Goal: Task Accomplishment & Management: Use online tool/utility

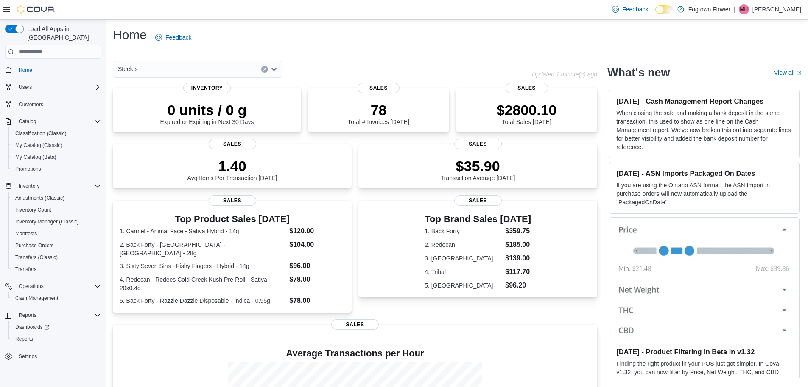
click at [272, 68] on icon "Open list of options" at bounding box center [274, 68] width 5 height 3
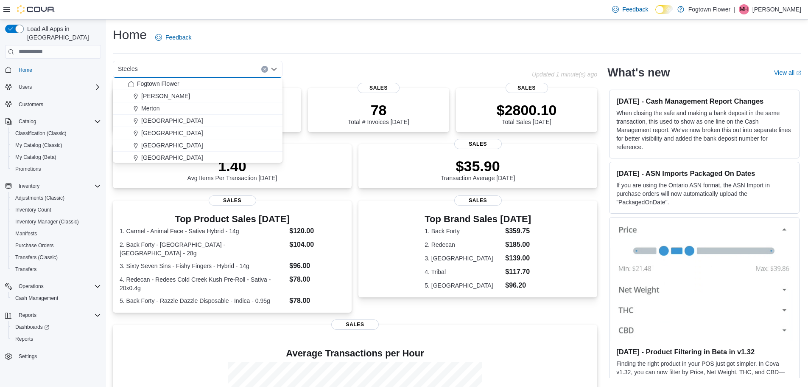
click at [196, 141] on div "[GEOGRAPHIC_DATA]" at bounding box center [202, 145] width 149 height 8
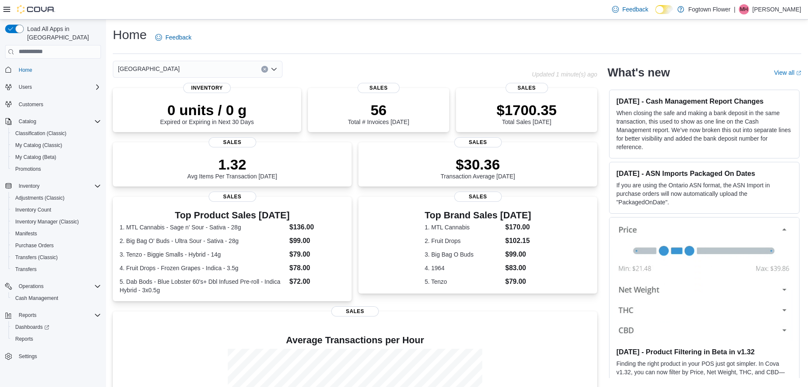
click at [277, 70] on icon "Open list of options" at bounding box center [274, 69] width 7 height 7
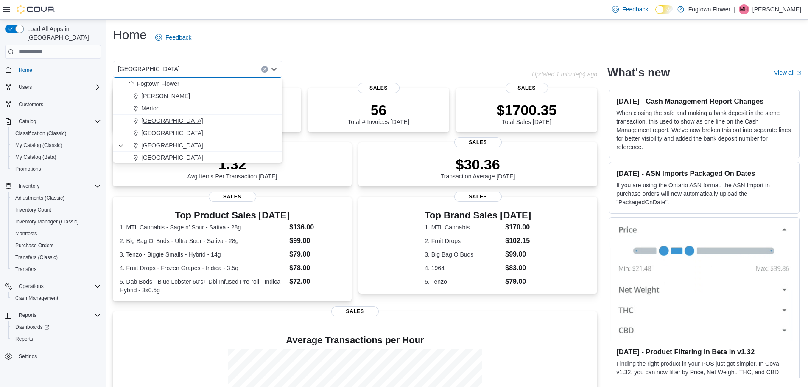
click at [161, 120] on span "[GEOGRAPHIC_DATA]" at bounding box center [172, 120] width 62 height 8
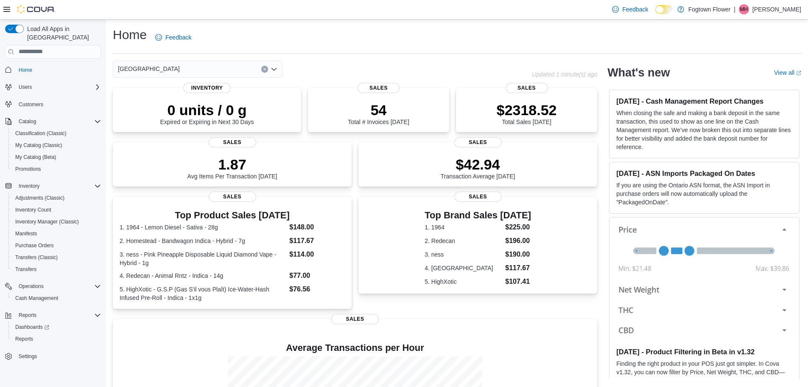
click at [274, 68] on icon "Open list of options" at bounding box center [274, 69] width 7 height 7
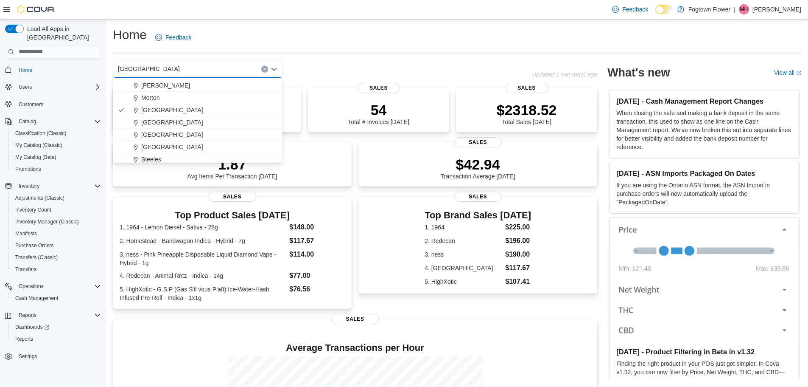
scroll to position [14, 0]
click at [147, 93] on span "Merton" at bounding box center [150, 94] width 19 height 8
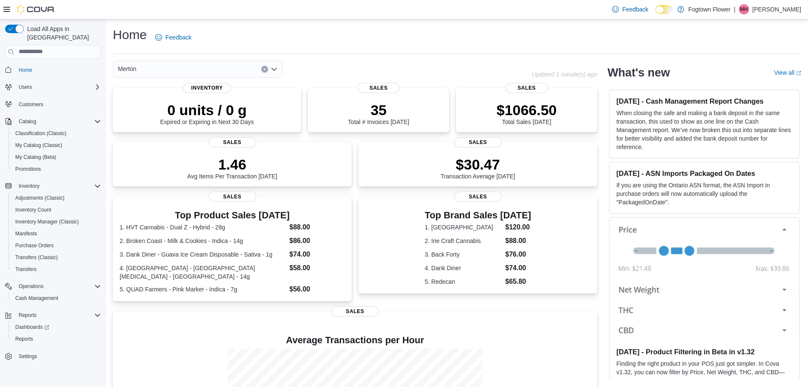
click at [275, 70] on icon "Open list of options" at bounding box center [274, 68] width 5 height 3
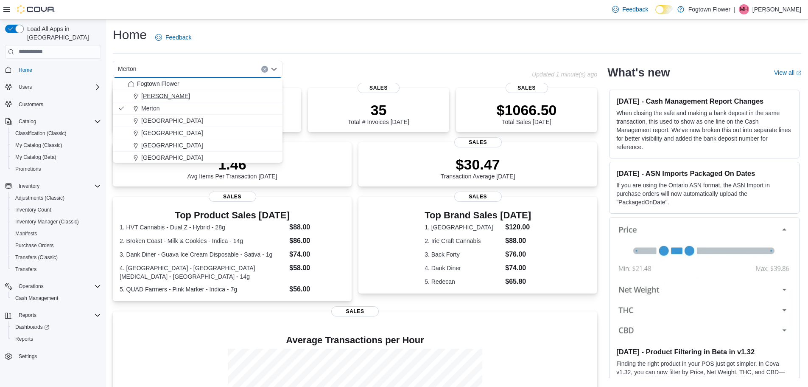
click at [206, 98] on div "[PERSON_NAME]" at bounding box center [202, 96] width 149 height 8
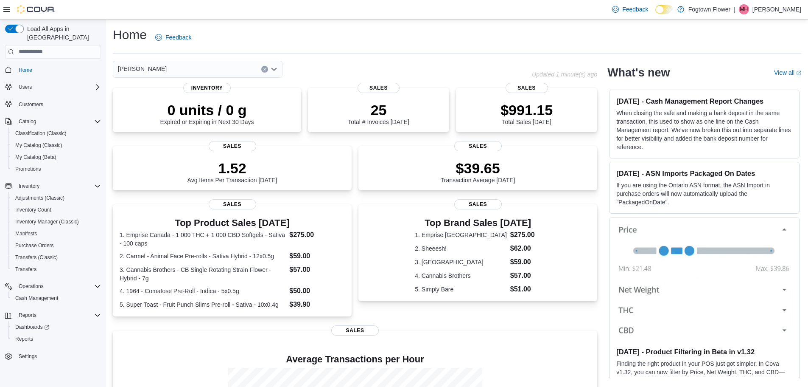
click at [277, 66] on icon "Open list of options" at bounding box center [274, 69] width 7 height 7
click at [317, 68] on div "[PERSON_NAME]" at bounding box center [322, 69] width 419 height 17
click at [30, 335] on span "Reports" at bounding box center [24, 338] width 18 height 7
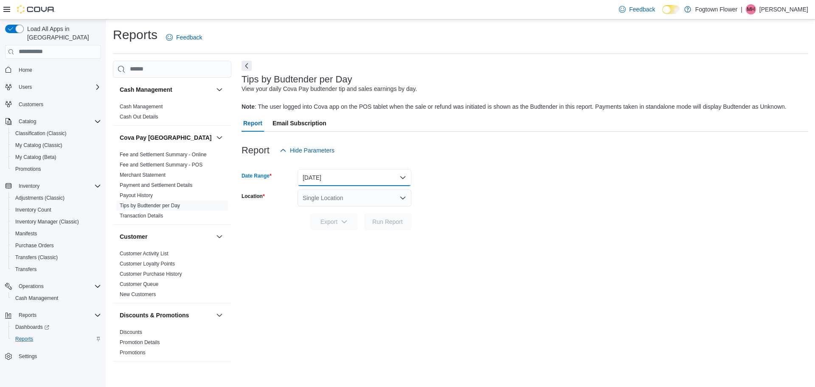
click at [379, 180] on button "[DATE]" at bounding box center [354, 177] width 114 height 17
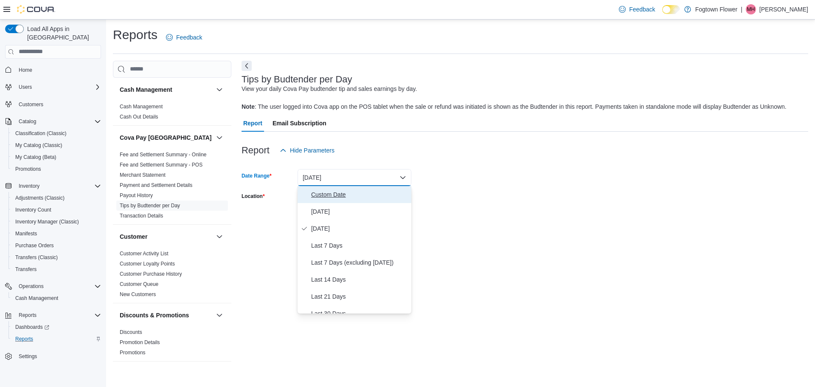
click at [350, 196] on span "Custom Date" at bounding box center [359, 194] width 97 height 10
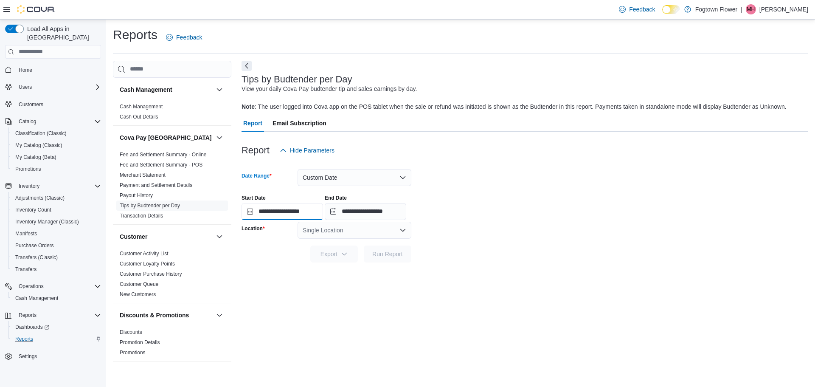
click at [250, 214] on input "**********" at bounding box center [281, 211] width 81 height 17
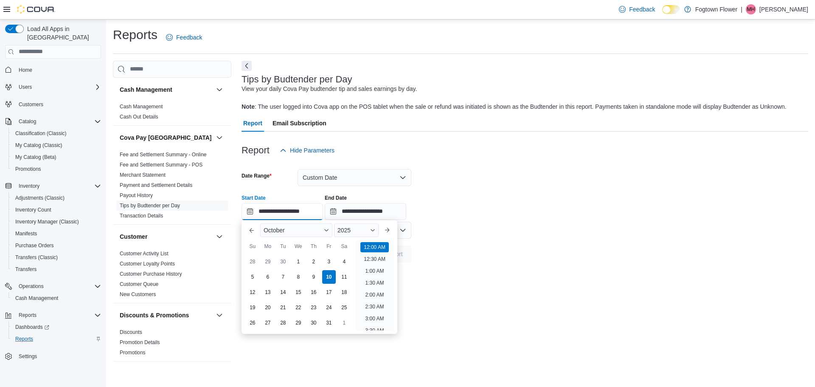
scroll to position [26, 0]
click at [327, 230] on span "Button. Open the month selector. October is currently selected." at bounding box center [326, 229] width 5 height 5
click at [293, 325] on div "September" at bounding box center [296, 327] width 69 height 10
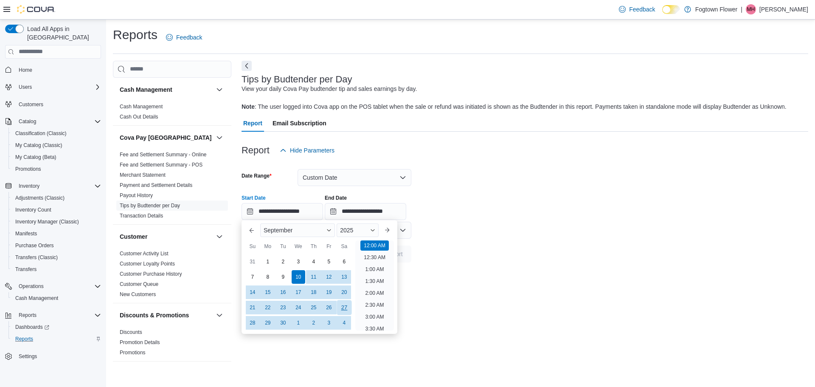
click at [342, 307] on div "27" at bounding box center [344, 307] width 15 height 15
type input "**********"
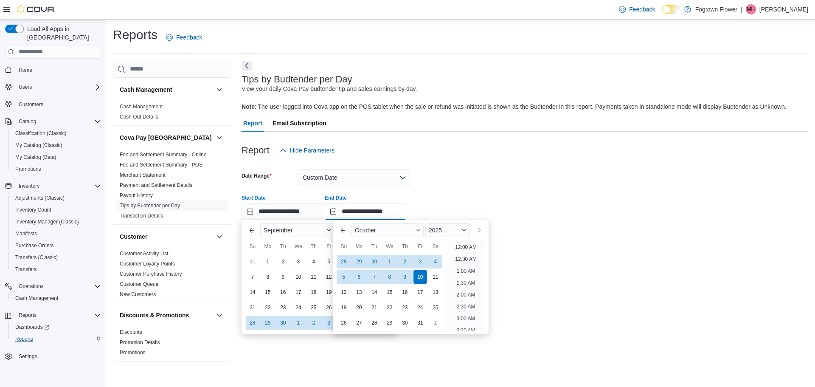
click at [360, 214] on input "**********" at bounding box center [365, 211] width 81 height 17
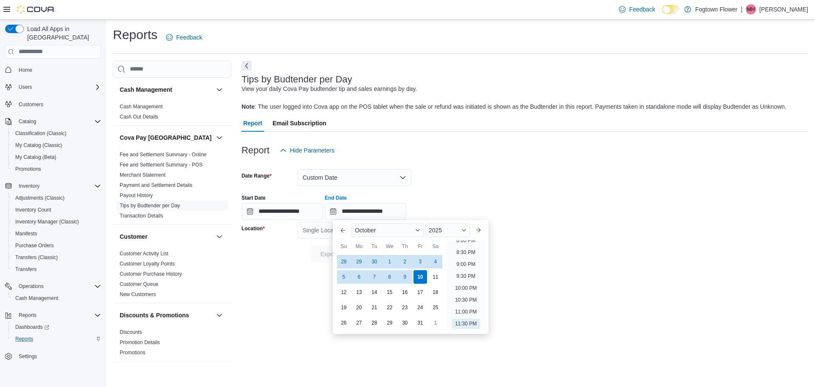
click at [310, 285] on div "**********" at bounding box center [524, 214] width 567 height 307
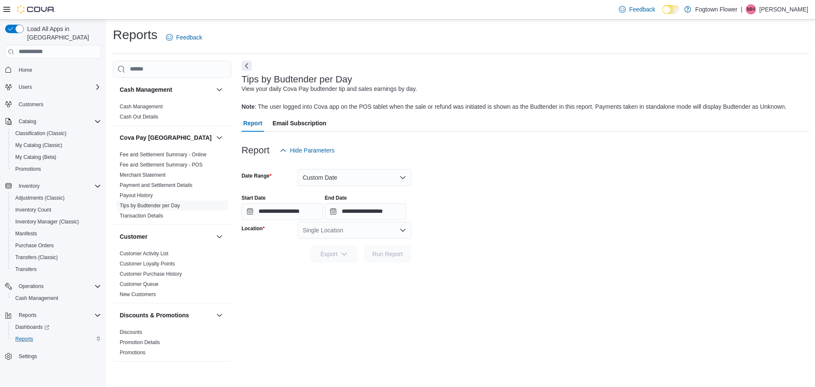
click at [376, 231] on div "Single Location" at bounding box center [354, 230] width 114 height 17
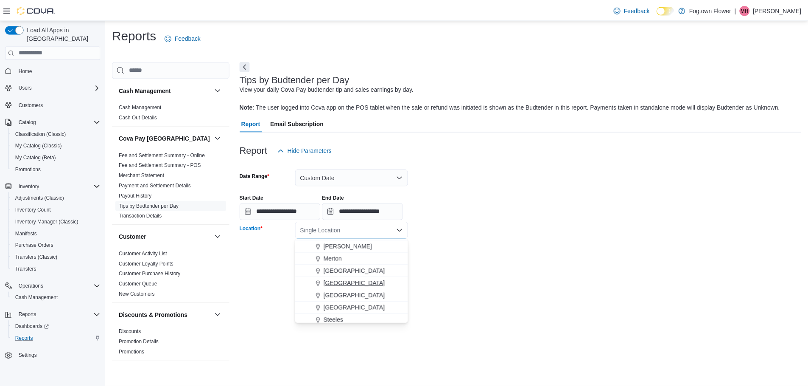
scroll to position [14, 0]
click at [342, 316] on span "Steeles" at bounding box center [336, 317] width 20 height 8
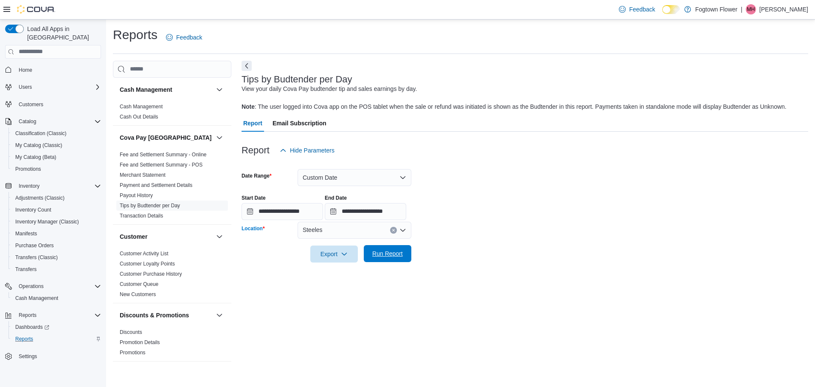
click at [379, 254] on span "Run Report" at bounding box center [387, 253] width 31 height 8
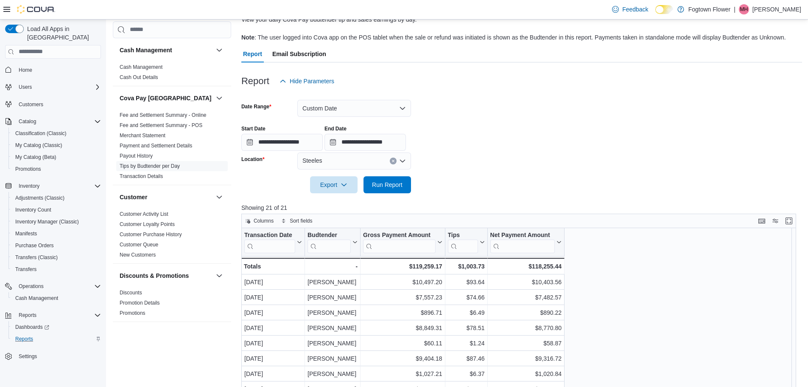
scroll to position [85, 0]
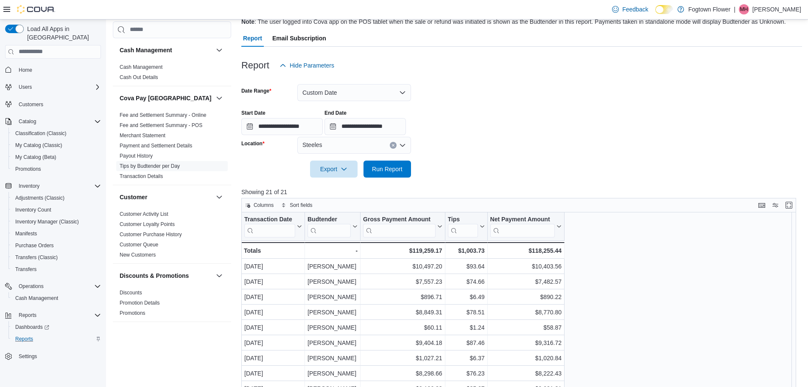
click at [403, 146] on icon "Open list of options" at bounding box center [402, 144] width 5 height 3
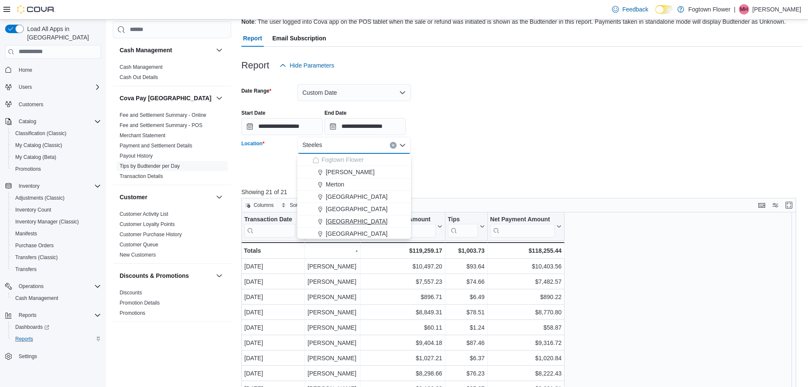
click at [350, 223] on span "[GEOGRAPHIC_DATA]" at bounding box center [357, 221] width 62 height 8
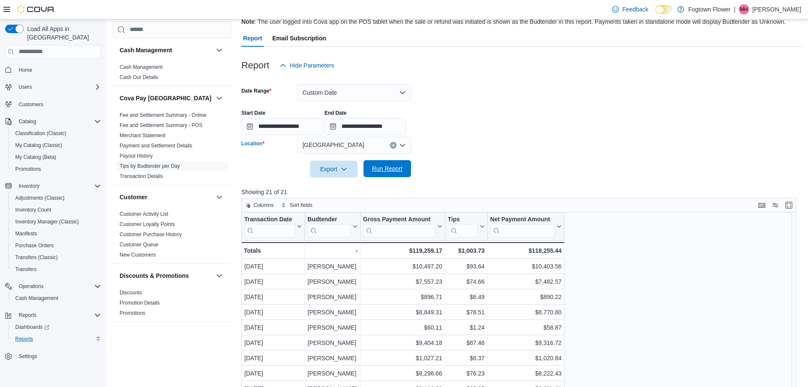
click at [398, 172] on span "Run Report" at bounding box center [387, 168] width 31 height 8
